Goal: Task Accomplishment & Management: Manage account settings

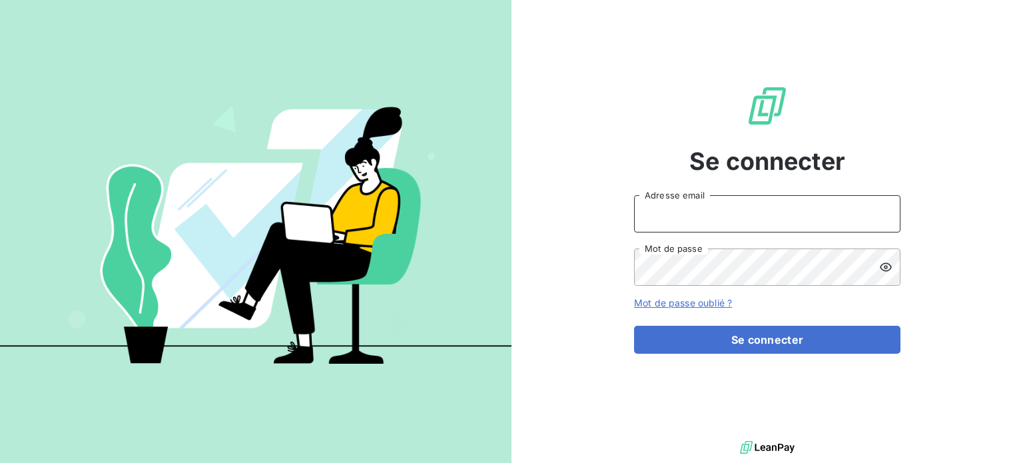
click at [723, 212] on input "Adresse email" at bounding box center [767, 213] width 266 height 37
click at [780, 208] on input "Adresse email" at bounding box center [767, 213] width 266 height 37
click at [881, 215] on icon at bounding box center [882, 213] width 10 height 10
type input "[EMAIL_ADDRESS][DOMAIN_NAME]"
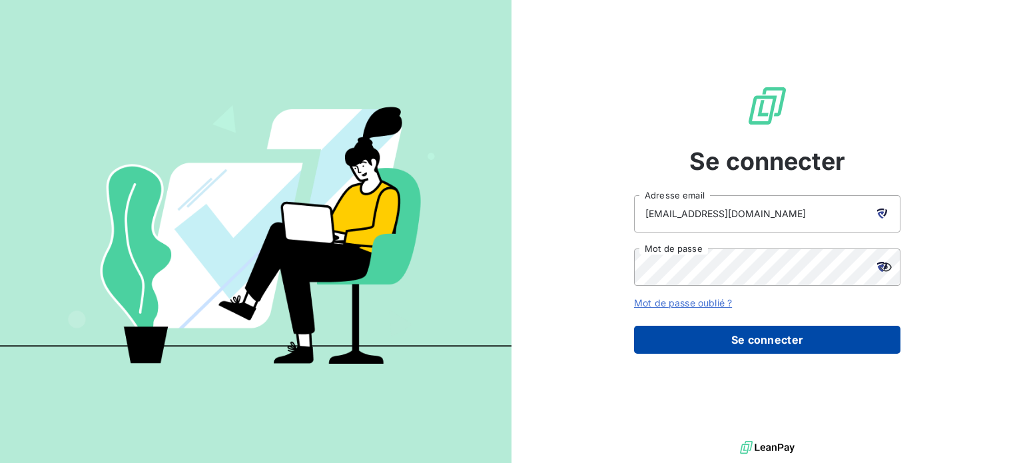
click at [760, 336] on button "Se connecter" at bounding box center [767, 340] width 266 height 28
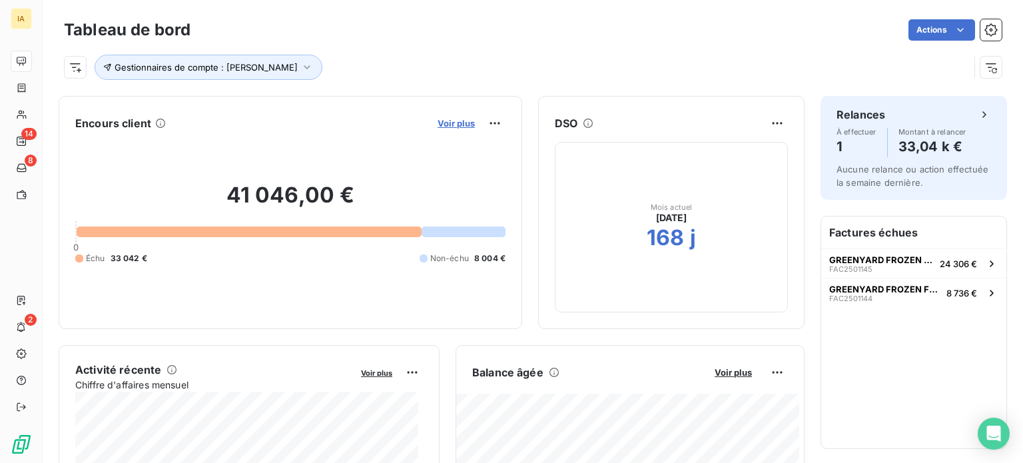
click at [443, 121] on span "Voir plus" at bounding box center [455, 123] width 37 height 11
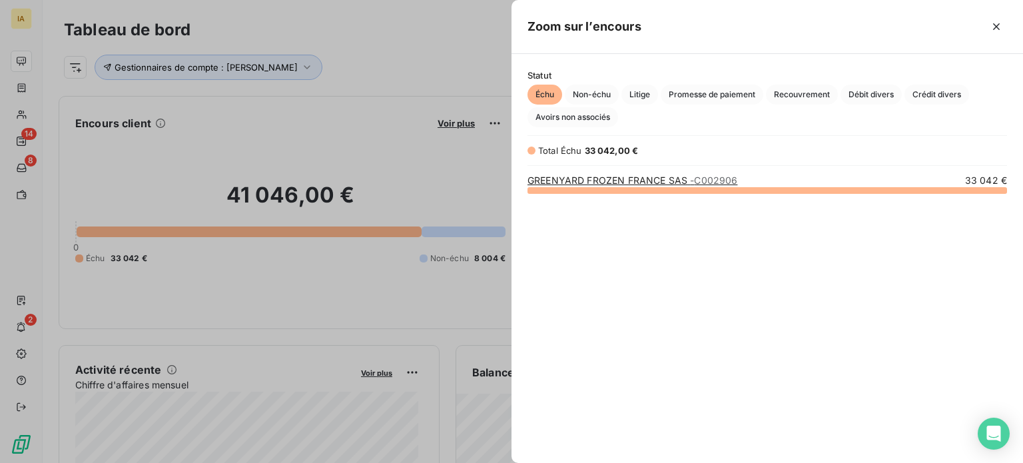
scroll to position [263, 501]
click at [407, 131] on div at bounding box center [511, 231] width 1023 height 463
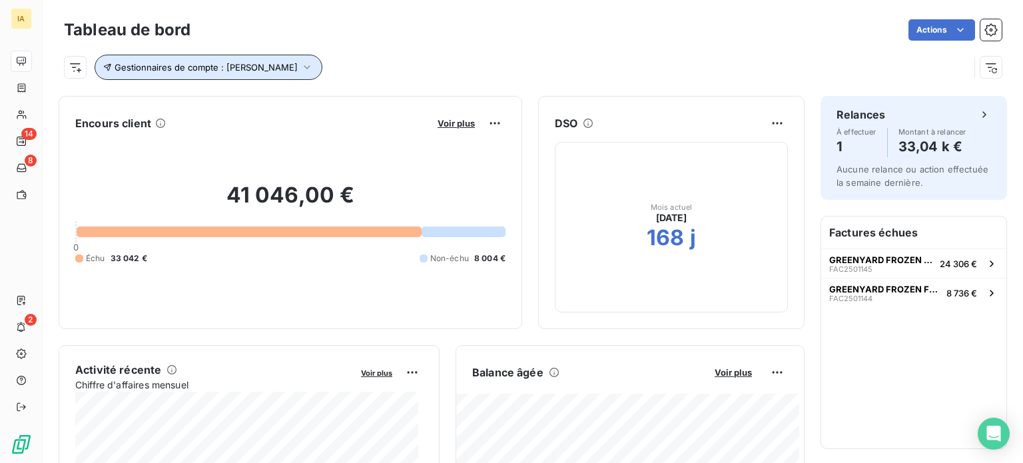
click at [300, 64] on icon "button" at bounding box center [306, 67] width 13 height 13
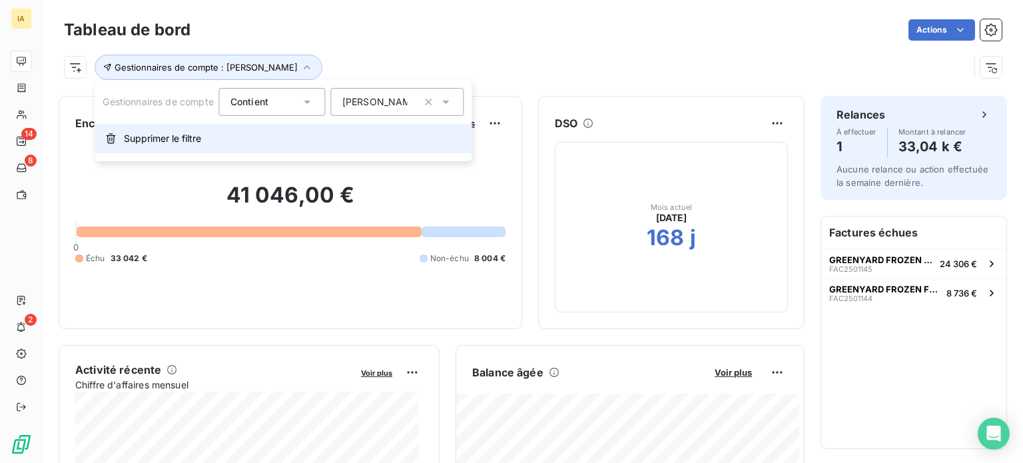
click at [192, 133] on span "Supprimer le filtre" at bounding box center [162, 138] width 77 height 13
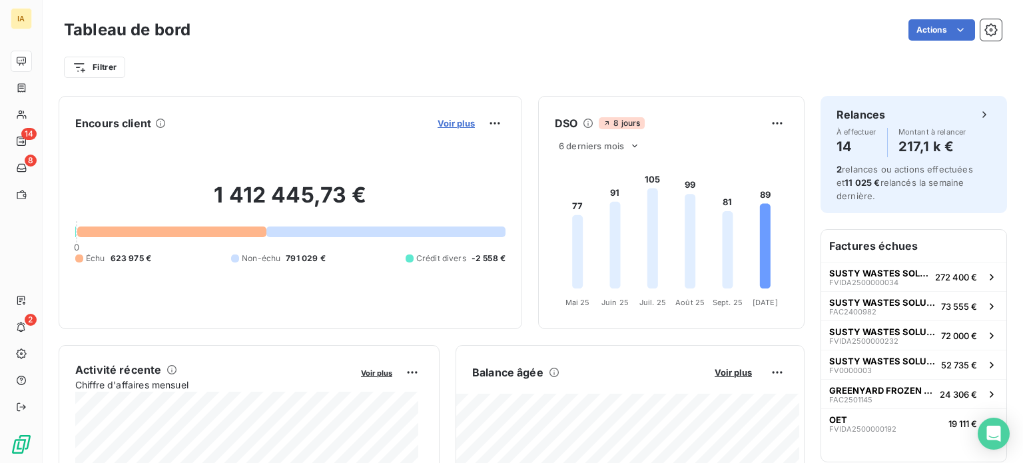
click at [438, 122] on span "Voir plus" at bounding box center [455, 123] width 37 height 11
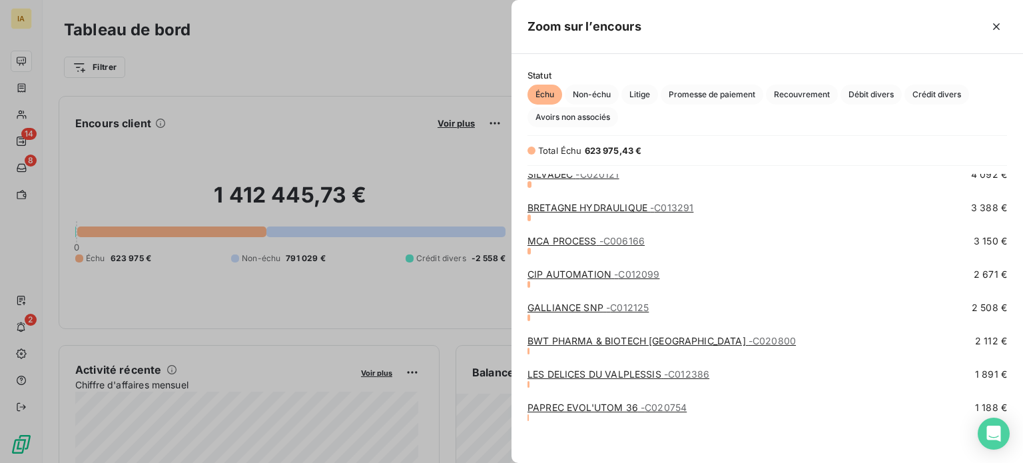
scroll to position [342, 0]
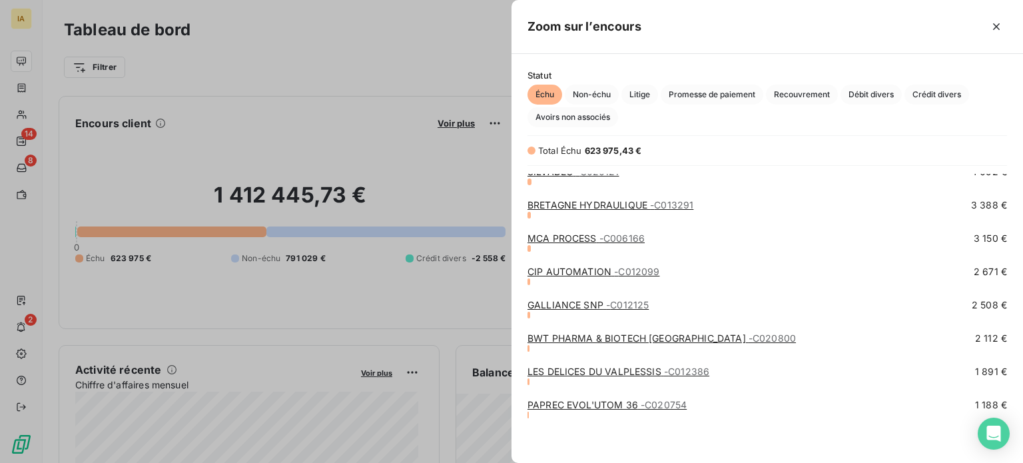
click at [578, 407] on link "PAPREC EVOL'UTOM 36 - C020754" at bounding box center [606, 404] width 159 height 11
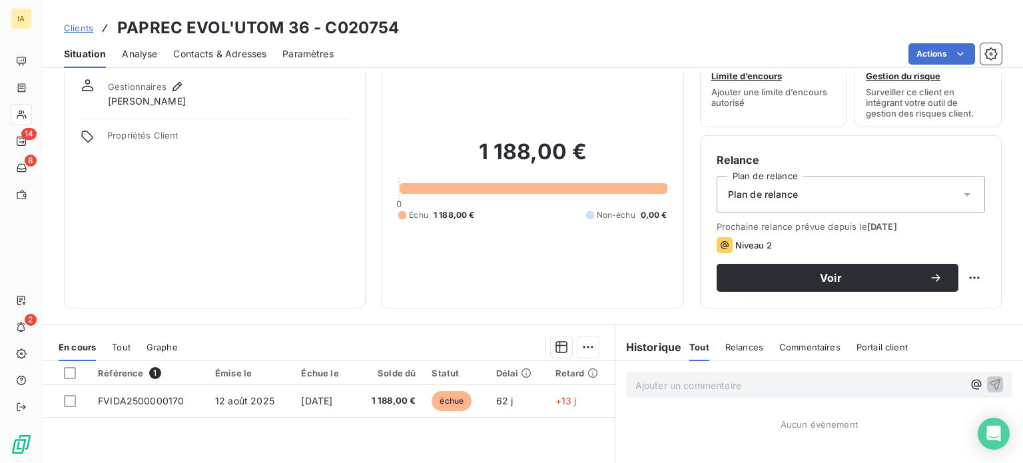
scroll to position [67, 0]
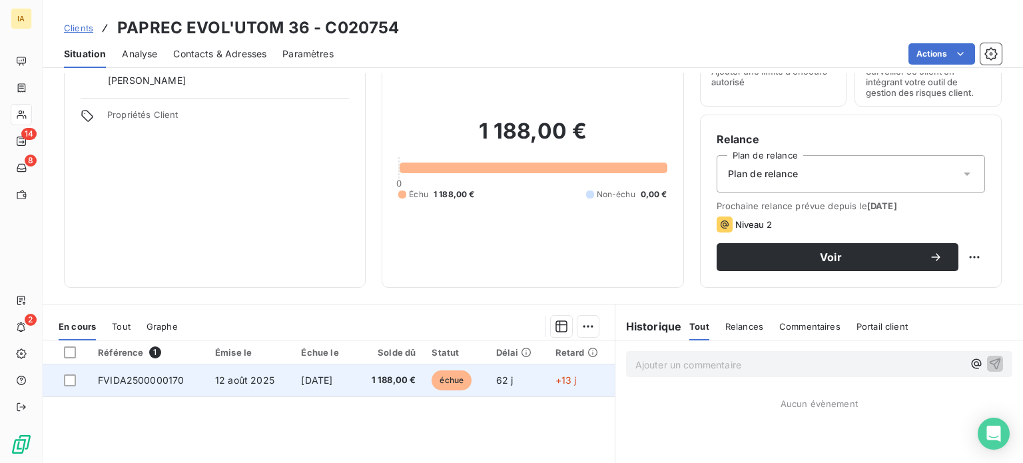
click at [301, 383] on span "[DATE]" at bounding box center [316, 379] width 31 height 11
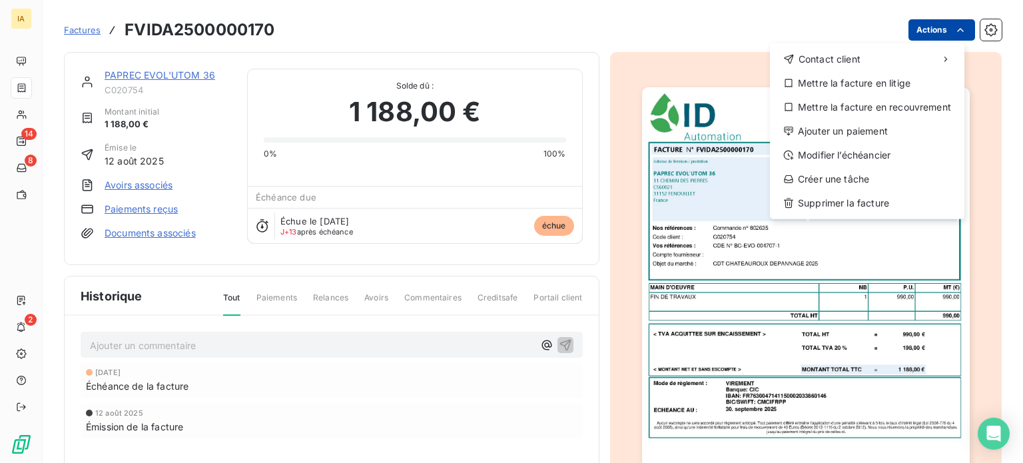
click at [935, 26] on html "IA 14 8 2 Factures FVIDA2500000170 Actions Contact client Mettre la facture en …" at bounding box center [511, 231] width 1023 height 463
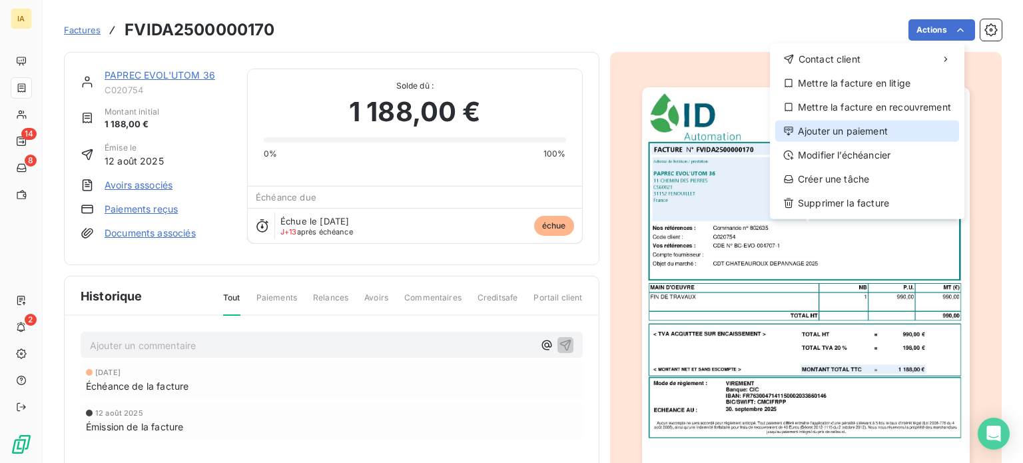
click at [888, 133] on div "Ajouter un paiement" at bounding box center [867, 131] width 184 height 21
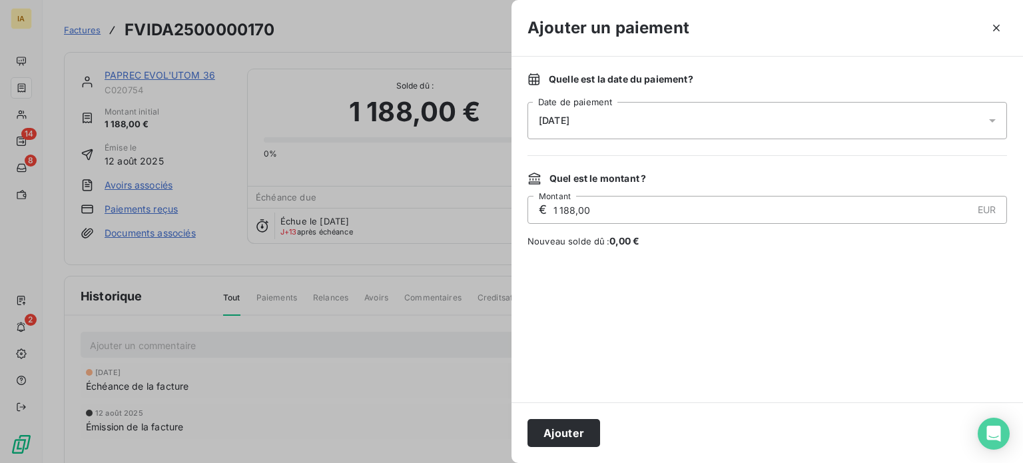
click at [701, 130] on div "[DATE]" at bounding box center [766, 120] width 479 height 37
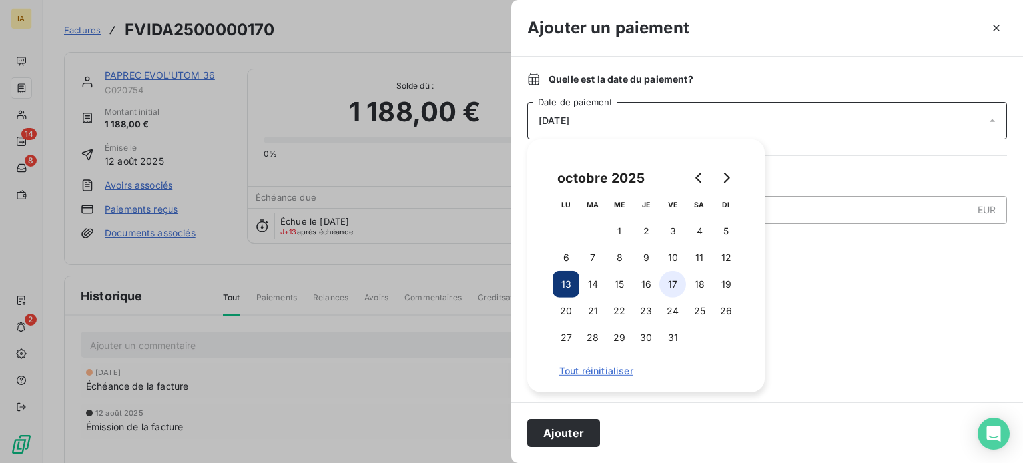
click at [669, 289] on button "17" at bounding box center [672, 284] width 27 height 27
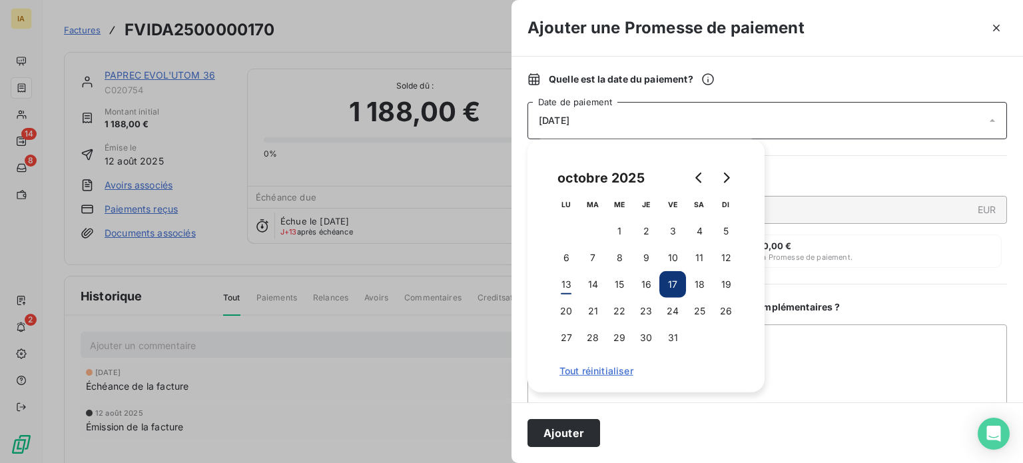
click at [735, 408] on div "Ajouter" at bounding box center [766, 432] width 511 height 61
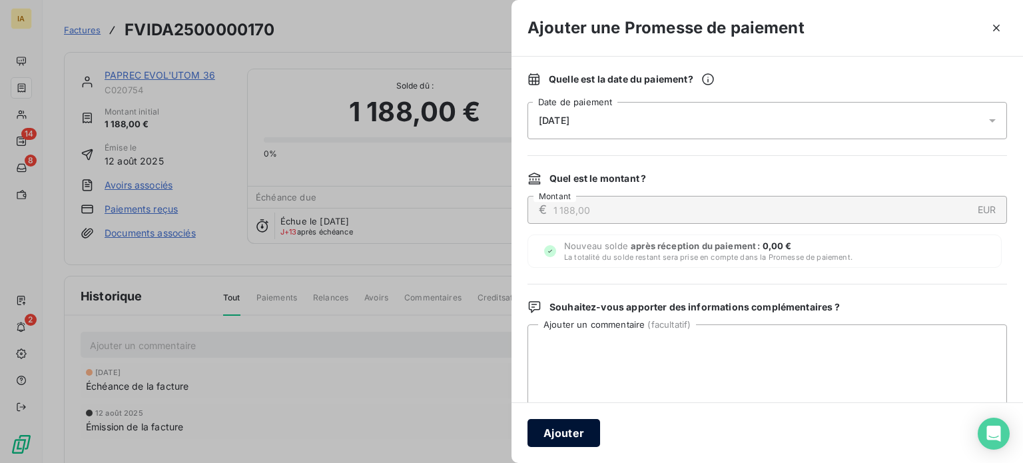
click at [581, 435] on button "Ajouter" at bounding box center [563, 433] width 73 height 28
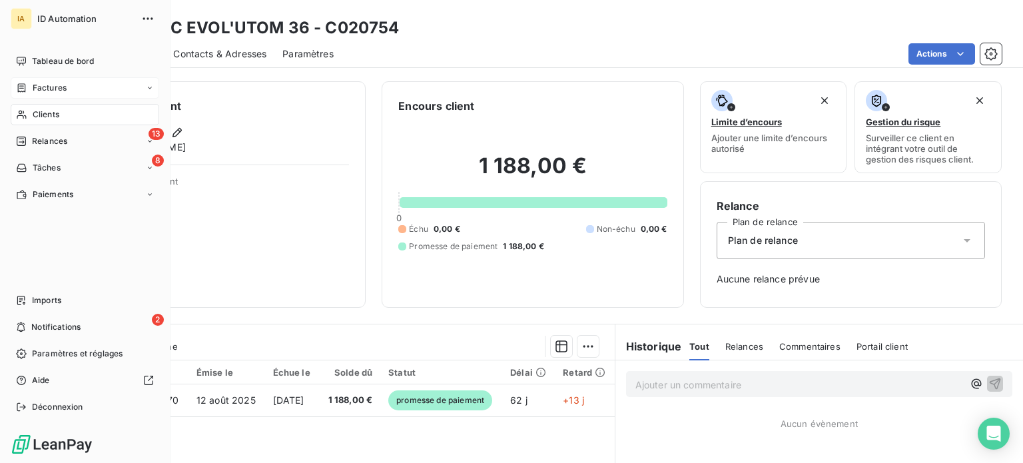
drag, startPoint x: 59, startPoint y: 84, endPoint x: 67, endPoint y: 85, distance: 8.0
click at [59, 85] on span "Factures" at bounding box center [50, 88] width 34 height 12
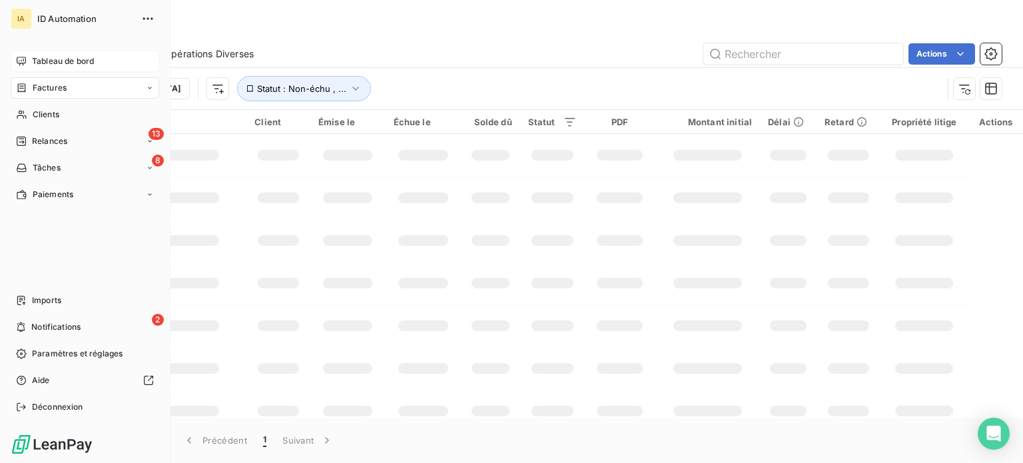
click at [43, 59] on span "Tableau de bord" at bounding box center [63, 61] width 62 height 12
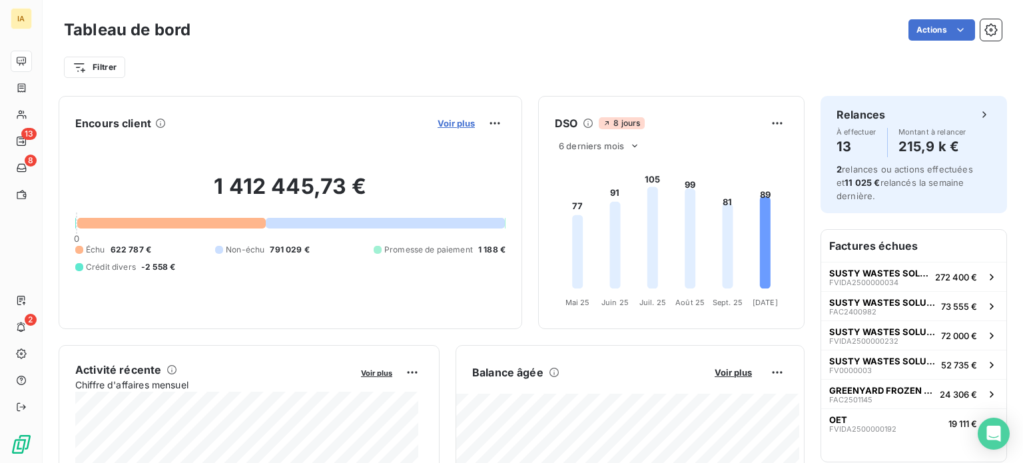
click at [437, 124] on span "Voir plus" at bounding box center [455, 123] width 37 height 11
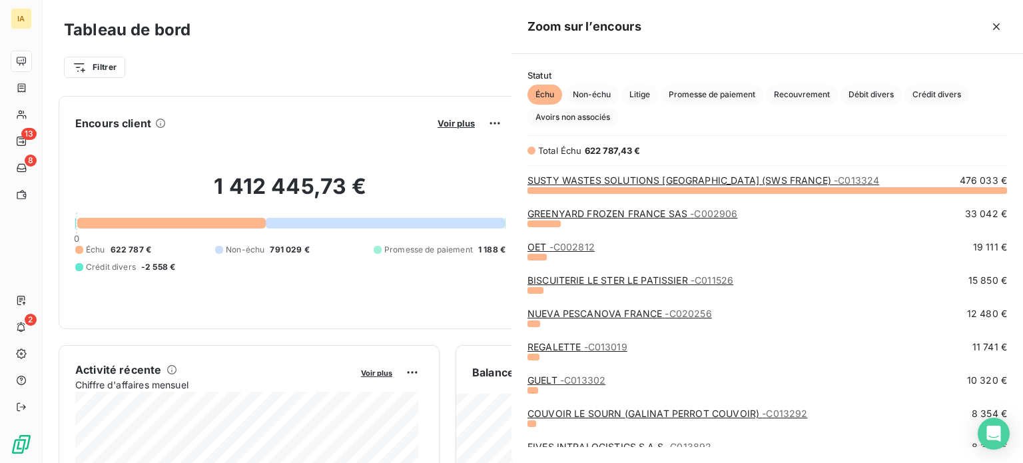
scroll to position [263, 501]
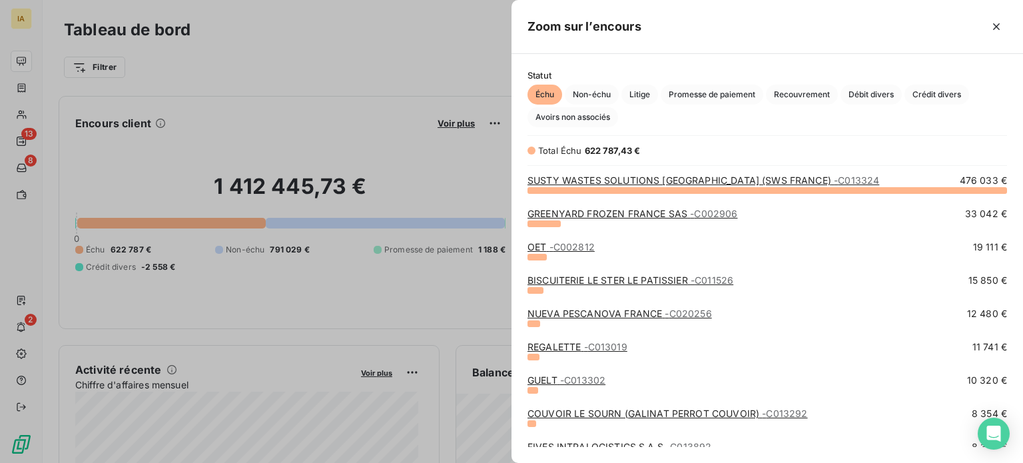
click at [649, 180] on link "SUSTY WASTES SOLUTIONS [GEOGRAPHIC_DATA] (SWS FRANCE) - C013324" at bounding box center [703, 179] width 352 height 11
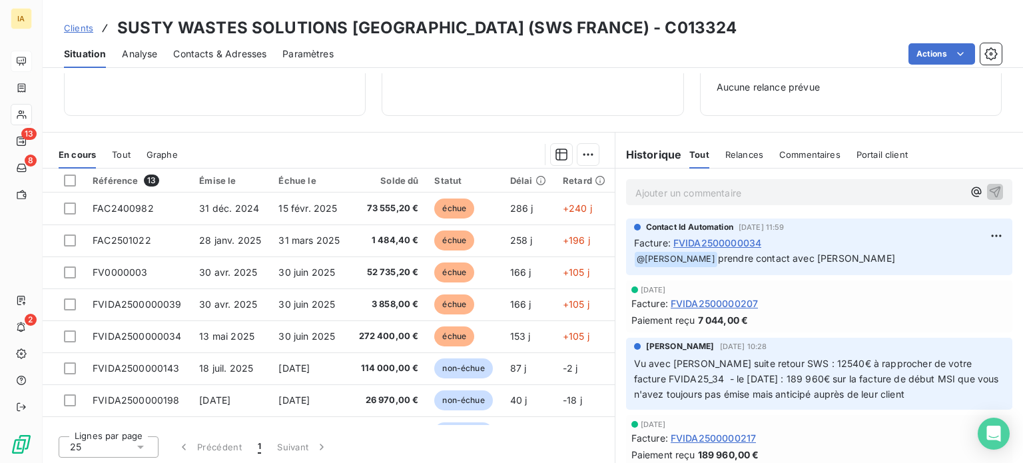
scroll to position [192, 0]
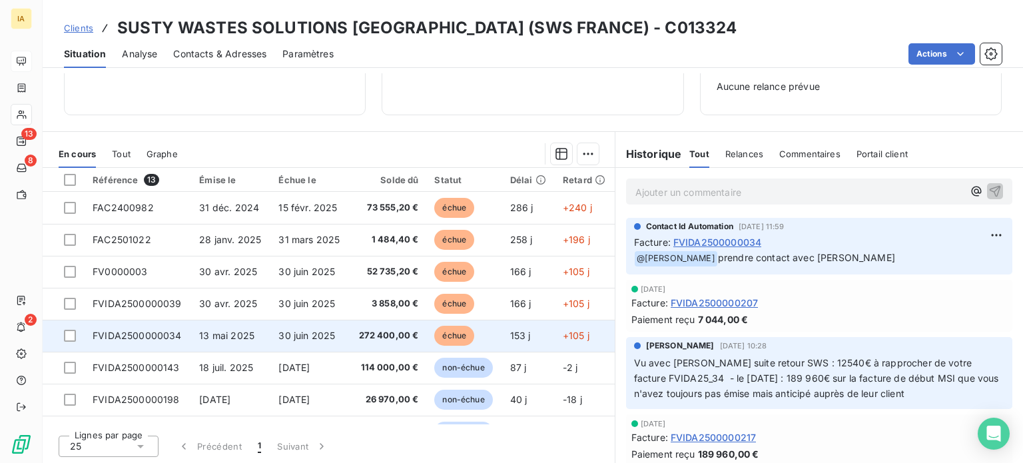
click at [296, 340] on td "30 juin 2025" at bounding box center [309, 336] width 79 height 32
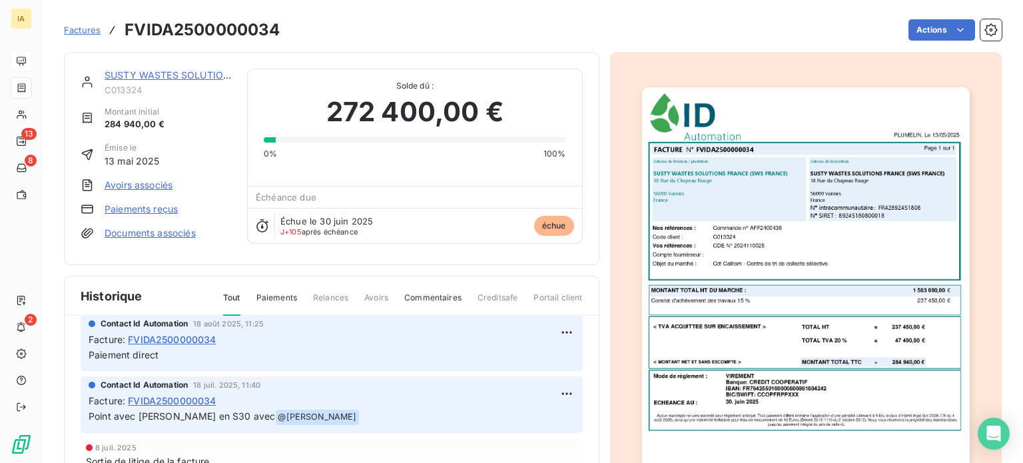
scroll to position [133, 0]
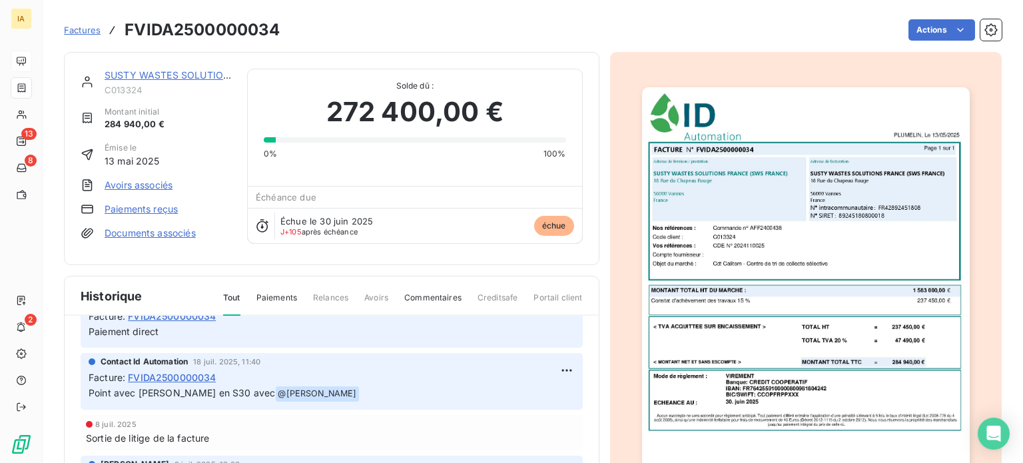
drag, startPoint x: 650, startPoint y: 31, endPoint x: 609, endPoint y: 10, distance: 45.6
click at [649, 31] on div "Actions" at bounding box center [649, 29] width 706 height 21
